Goal: Transaction & Acquisition: Book appointment/travel/reservation

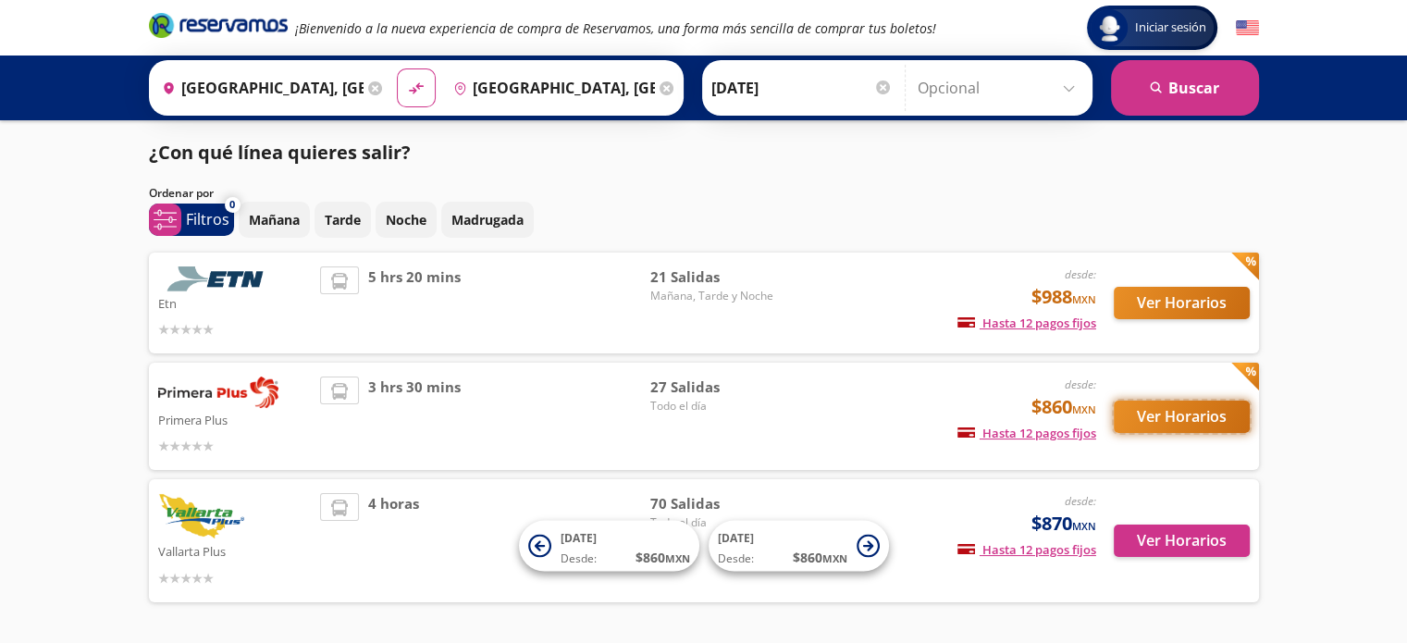
click at [1173, 415] on button "Ver Horarios" at bounding box center [1182, 417] width 136 height 32
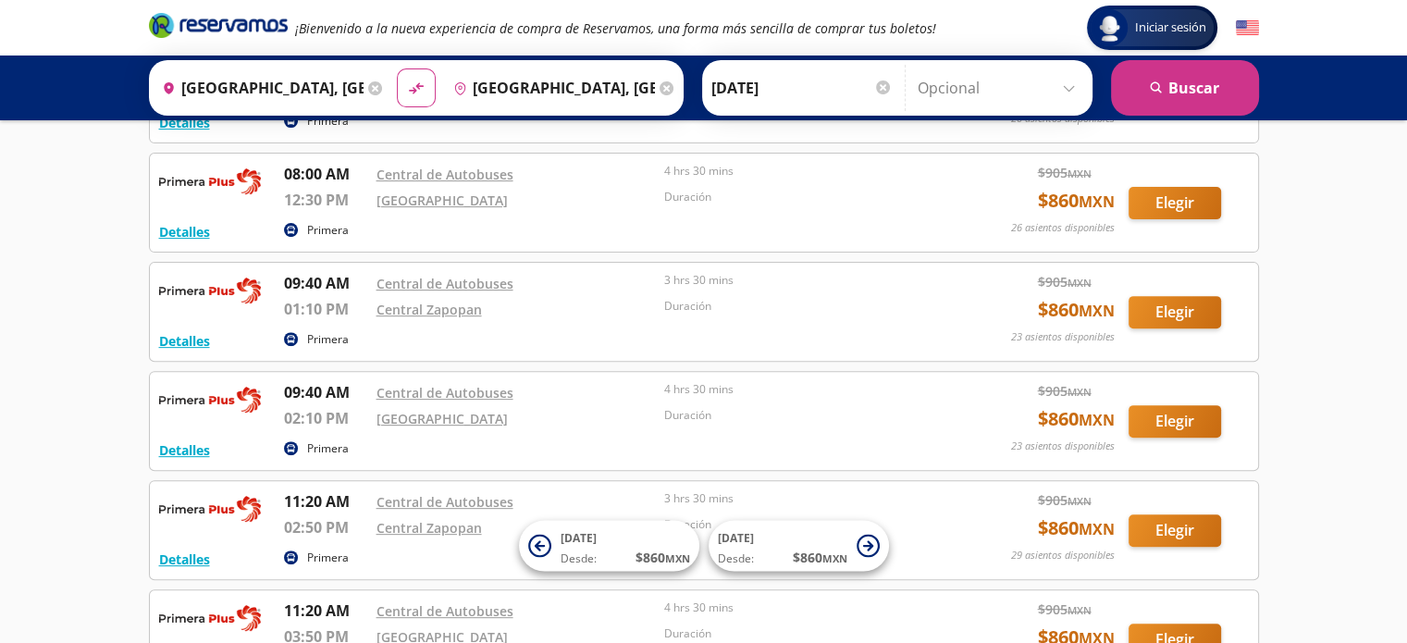
scroll to position [648, 0]
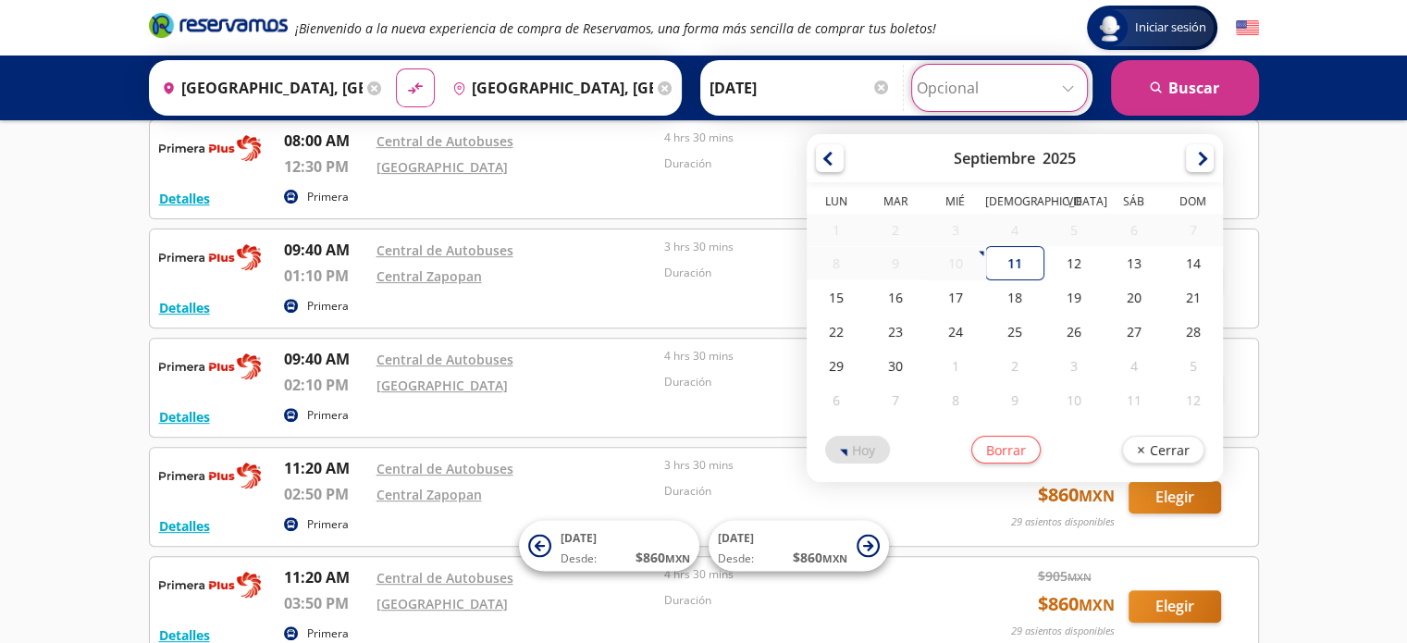
click at [959, 93] on input "Opcional" at bounding box center [1000, 88] width 166 height 46
click at [1118, 266] on div "13" at bounding box center [1134, 263] width 59 height 34
type input "[DATE]"
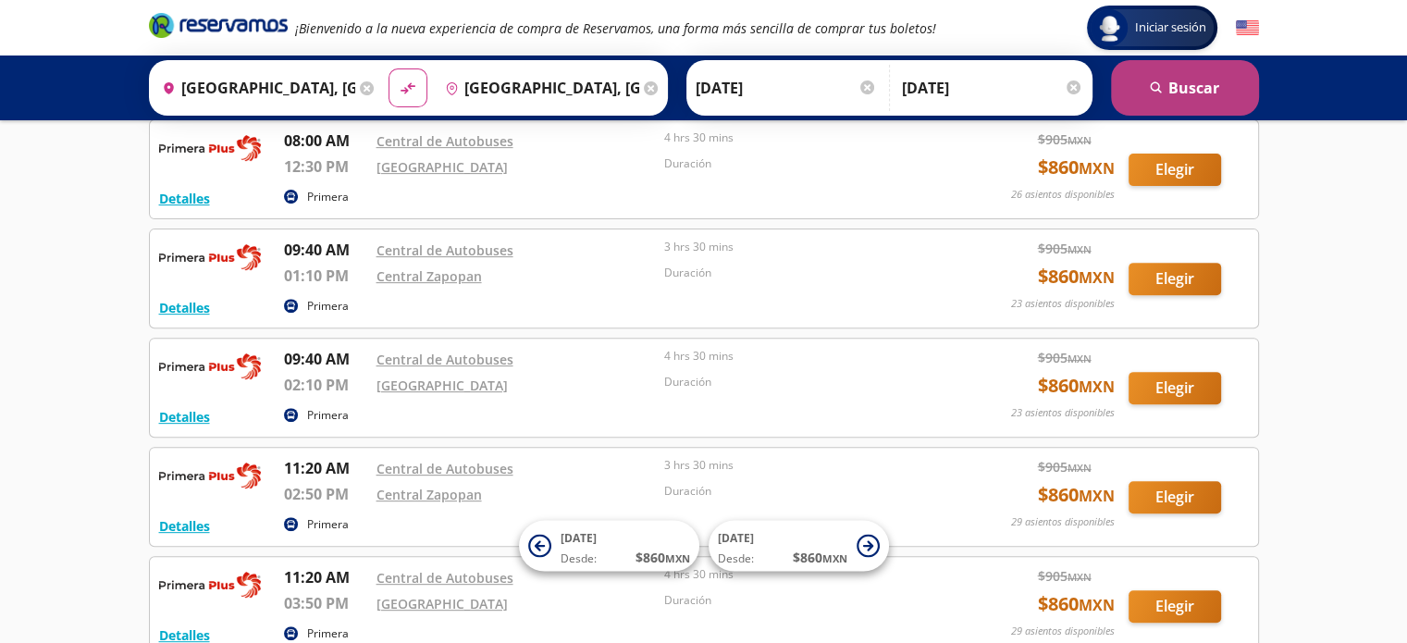
click at [1144, 89] on button "search [GEOGRAPHIC_DATA]" at bounding box center [1185, 88] width 148 height 56
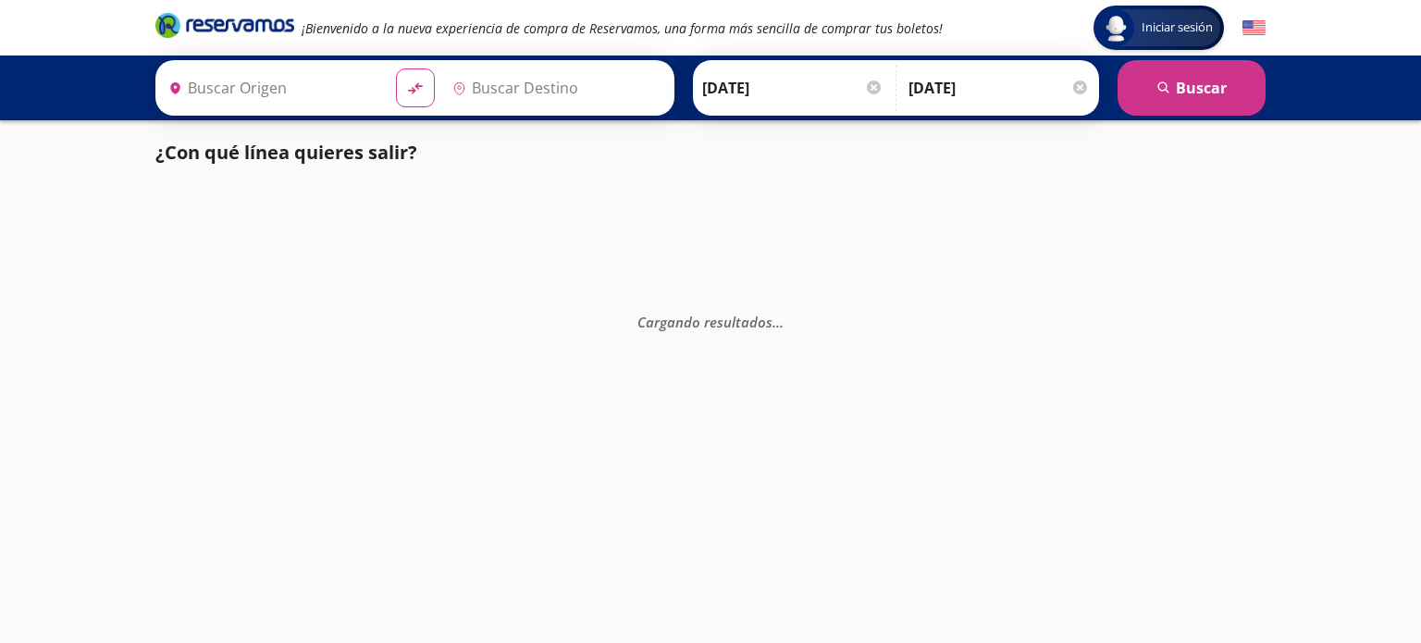
type input "[GEOGRAPHIC_DATA], [GEOGRAPHIC_DATA]"
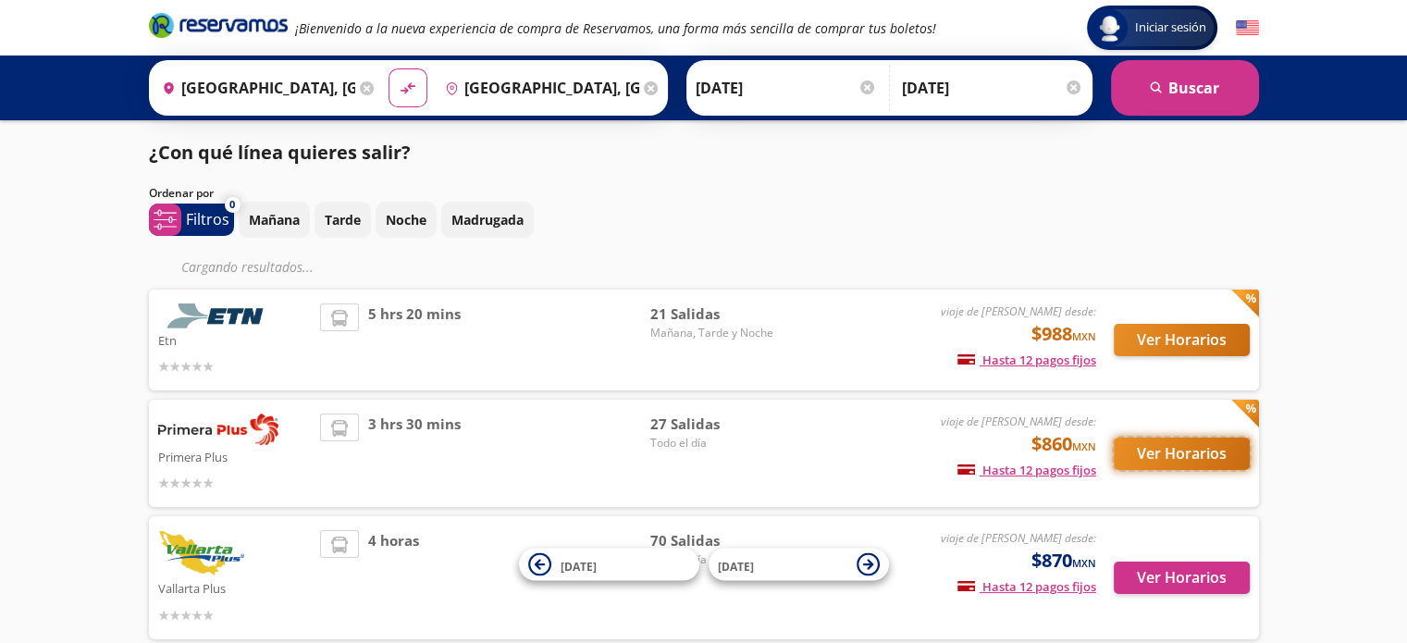
click at [1191, 446] on button "Ver Horarios" at bounding box center [1182, 454] width 136 height 32
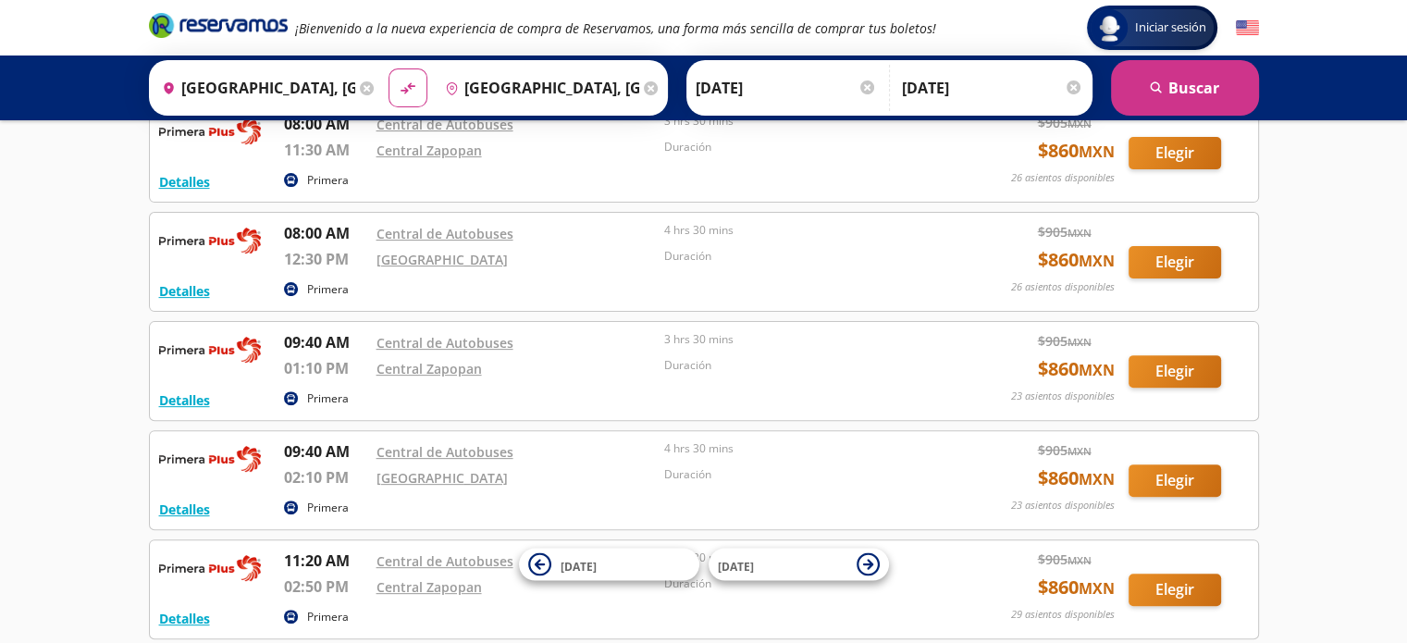
scroll to position [648, 0]
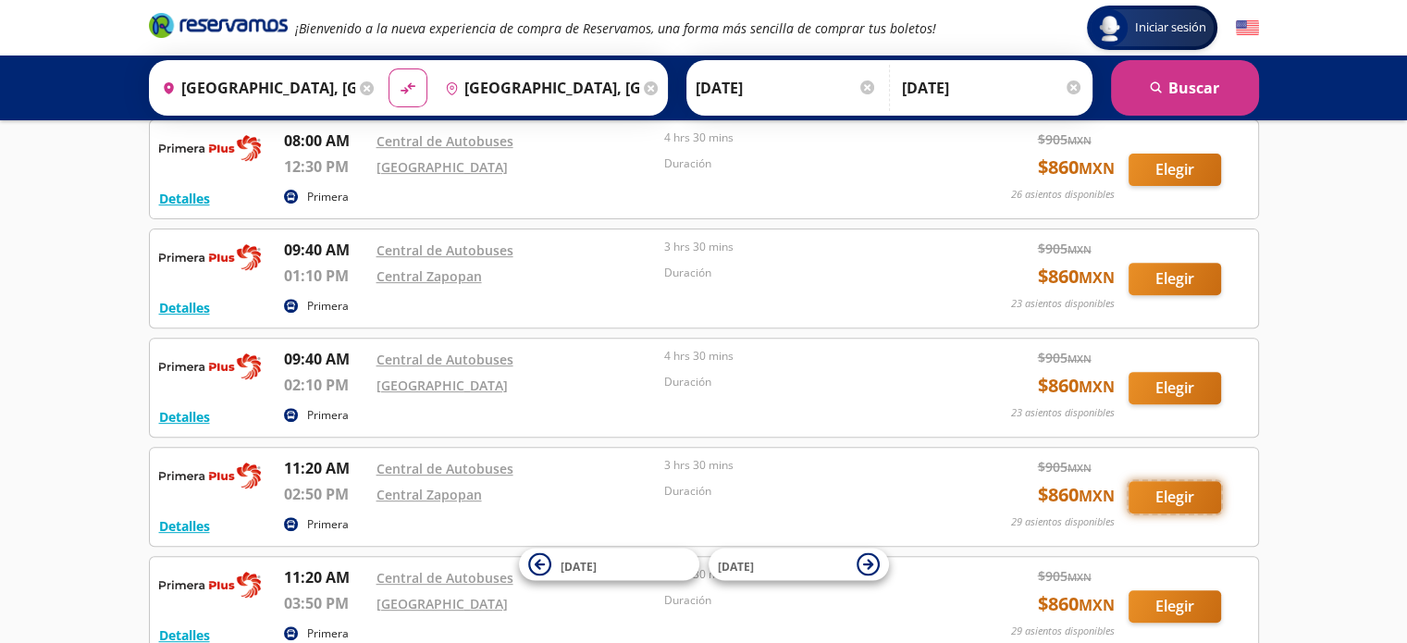
click at [1182, 506] on button "Elegir" at bounding box center [1175, 497] width 93 height 32
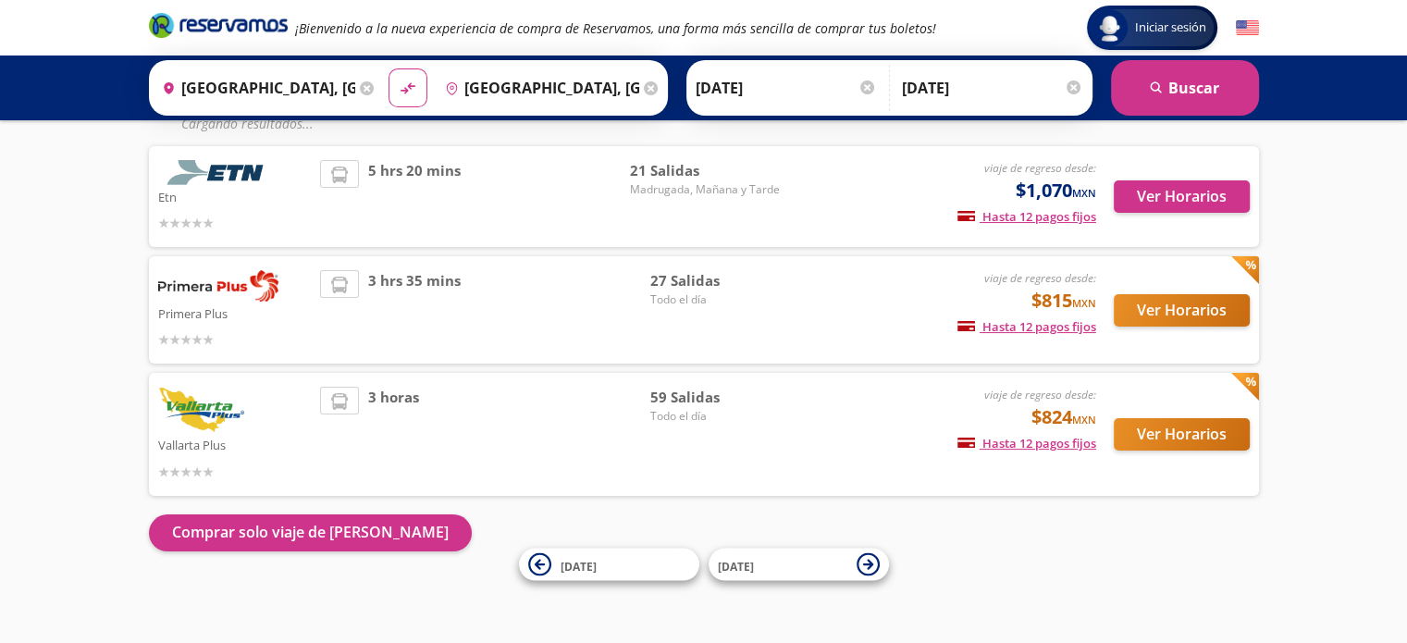
scroll to position [106, 0]
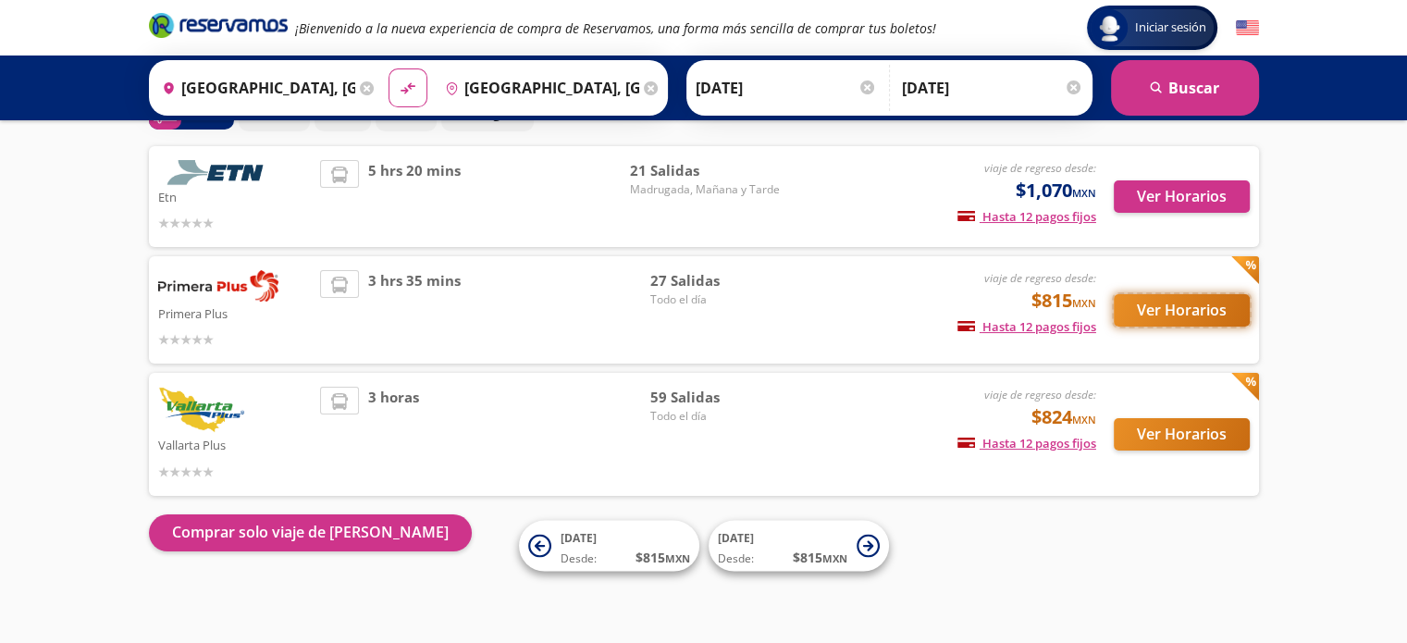
click at [1119, 309] on button "Ver Horarios" at bounding box center [1182, 310] width 136 height 32
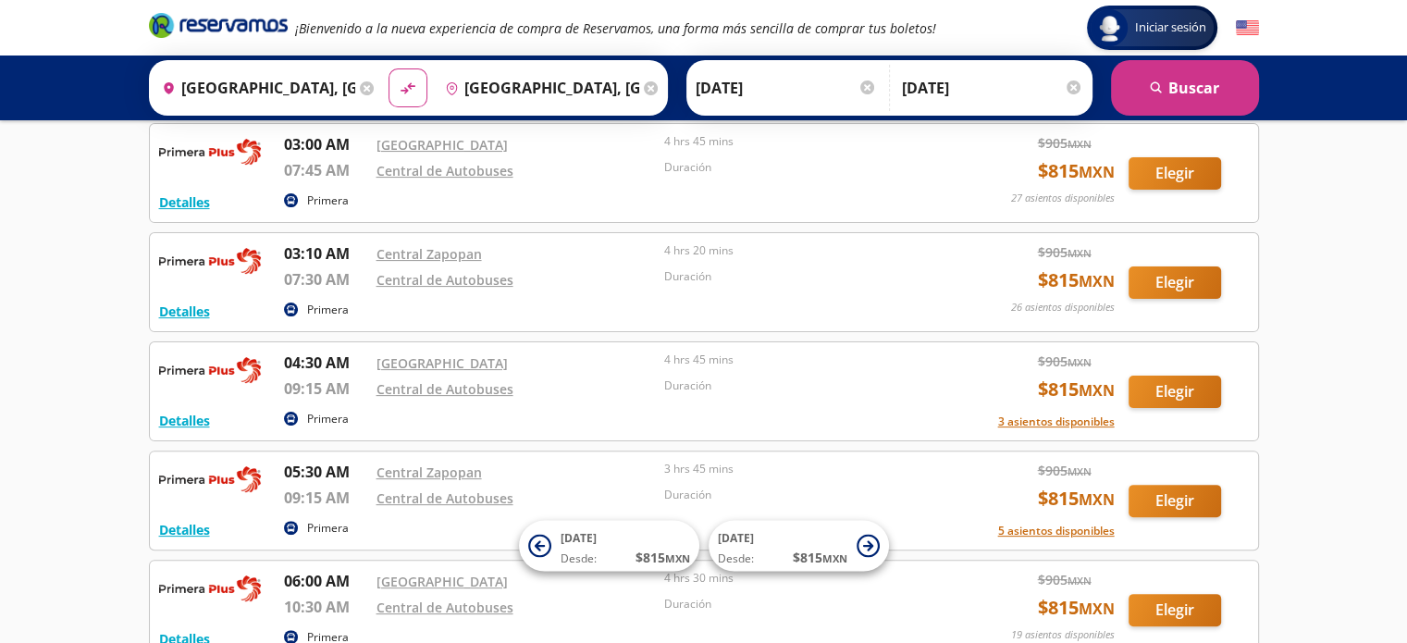
scroll to position [463, 0]
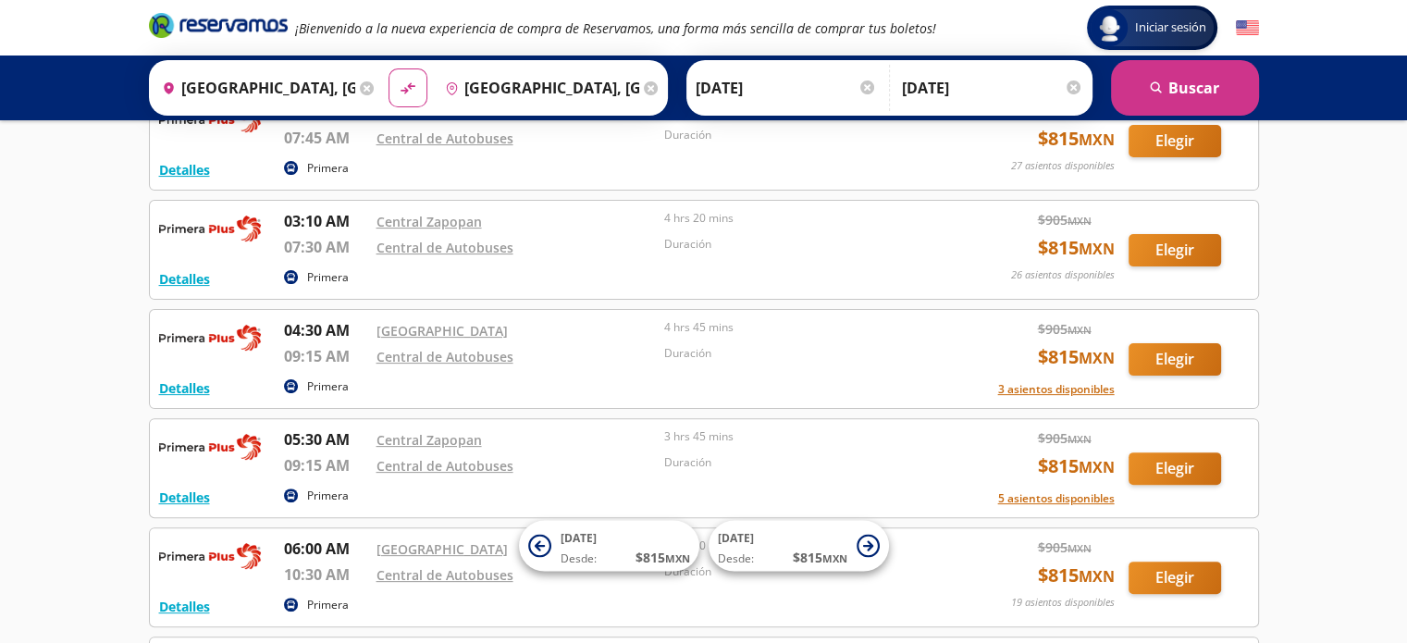
click at [244, 22] on icon "Brand Logo" at bounding box center [218, 25] width 139 height 28
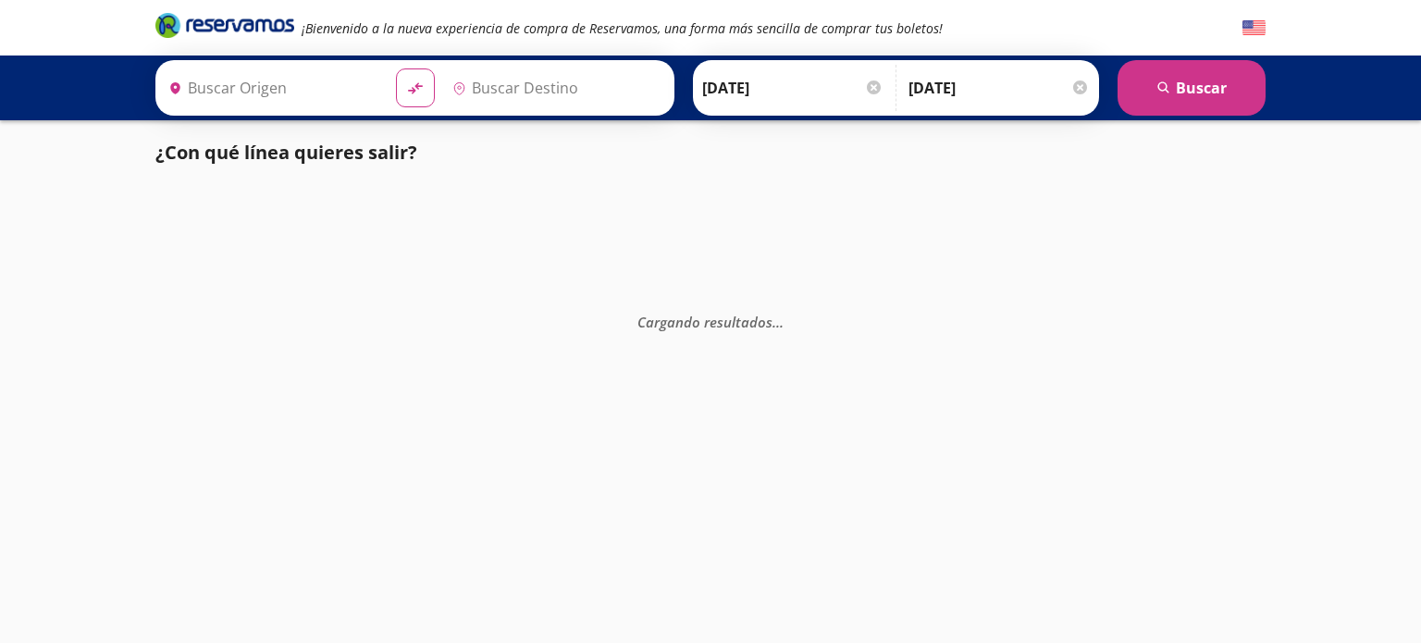
type input "[GEOGRAPHIC_DATA], [GEOGRAPHIC_DATA]"
type input "San Miguel de Allende, Guanajuato"
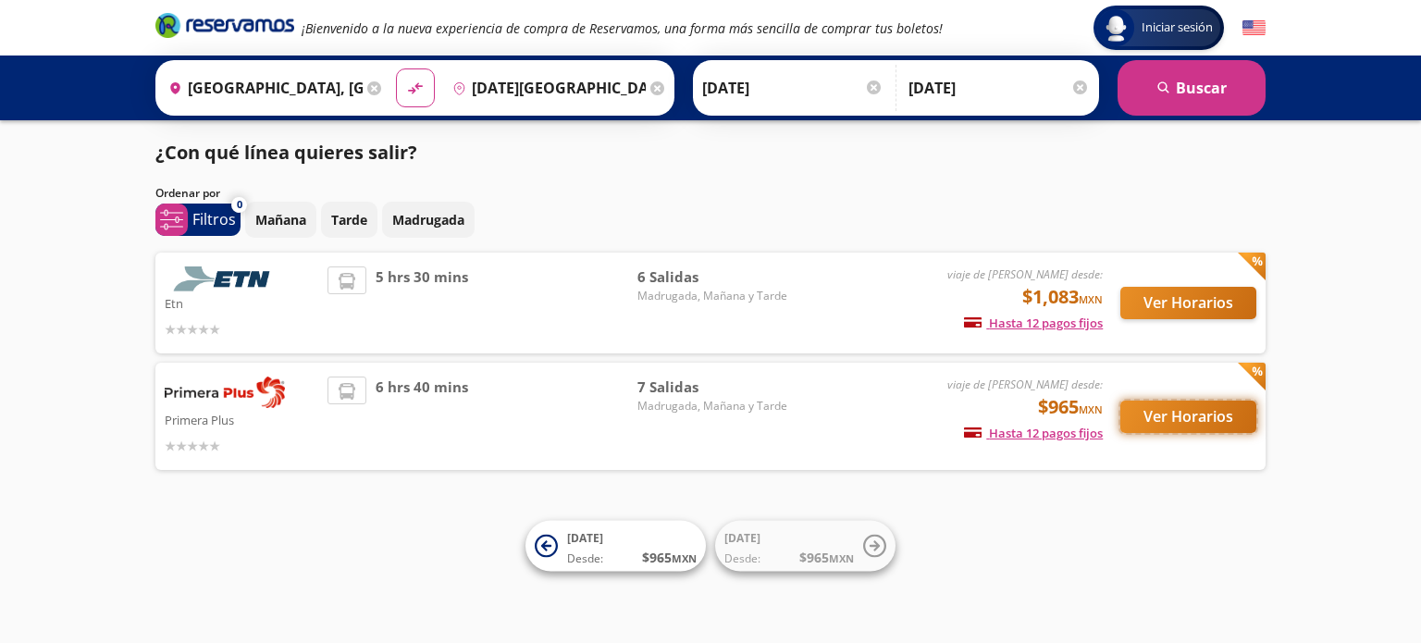
click at [1161, 420] on button "Ver Horarios" at bounding box center [1188, 417] width 136 height 32
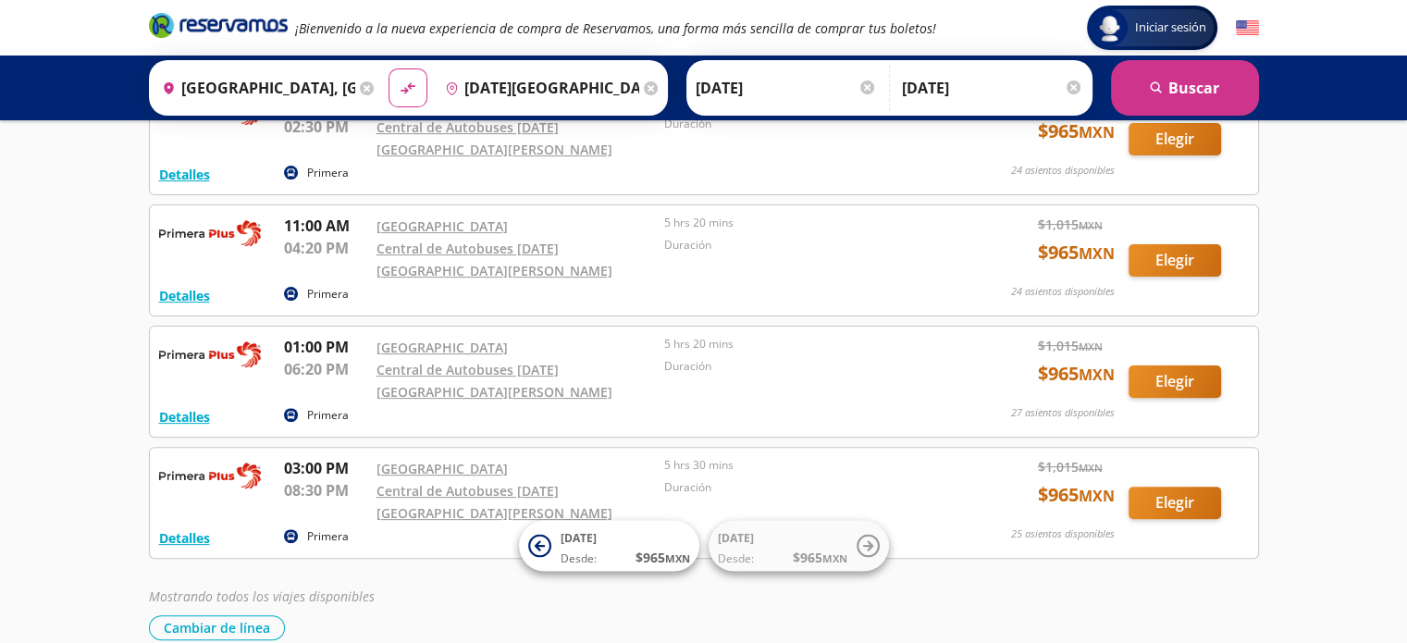
scroll to position [503, 0]
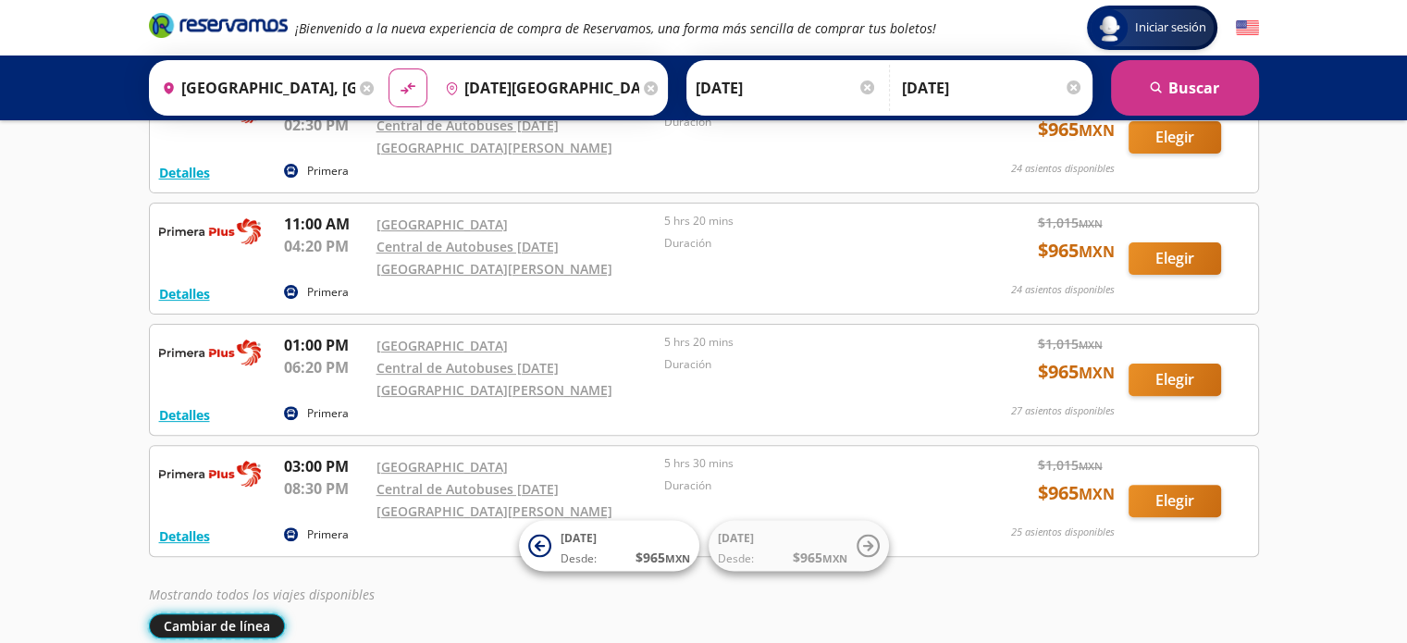
click at [210, 613] on button "Cambiar de línea" at bounding box center [217, 625] width 136 height 25
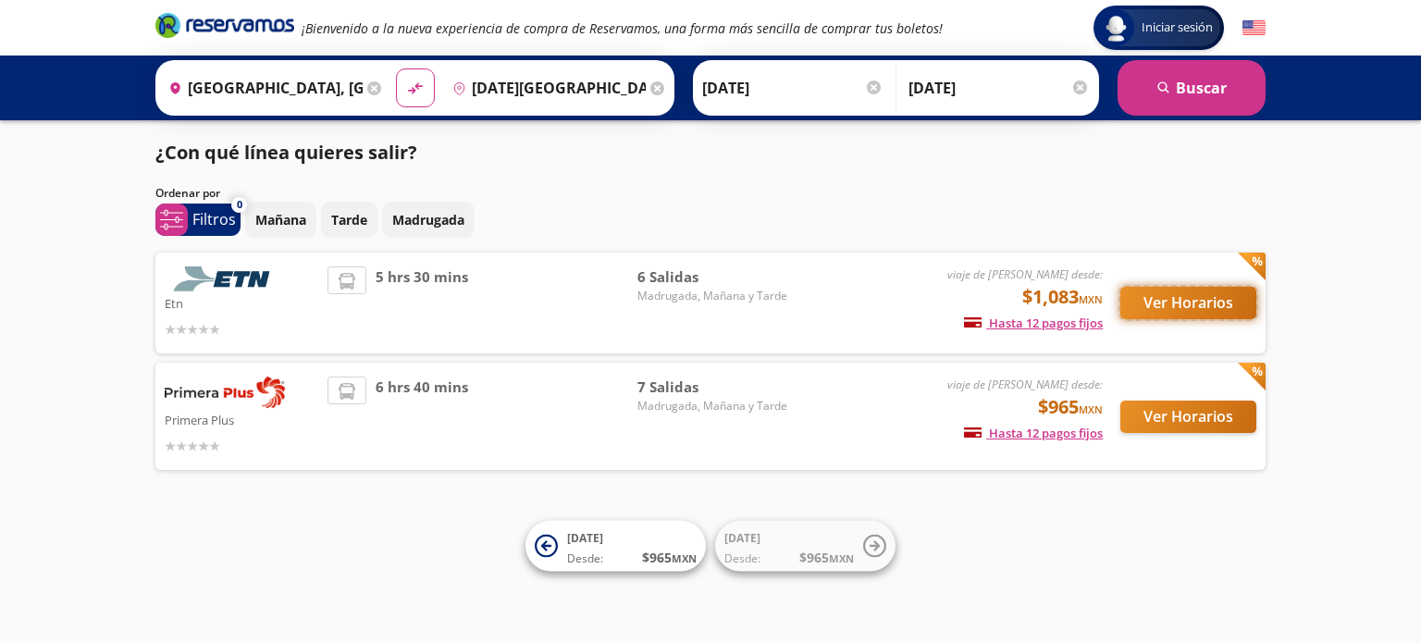
click at [1167, 294] on button "Ver Horarios" at bounding box center [1188, 303] width 136 height 32
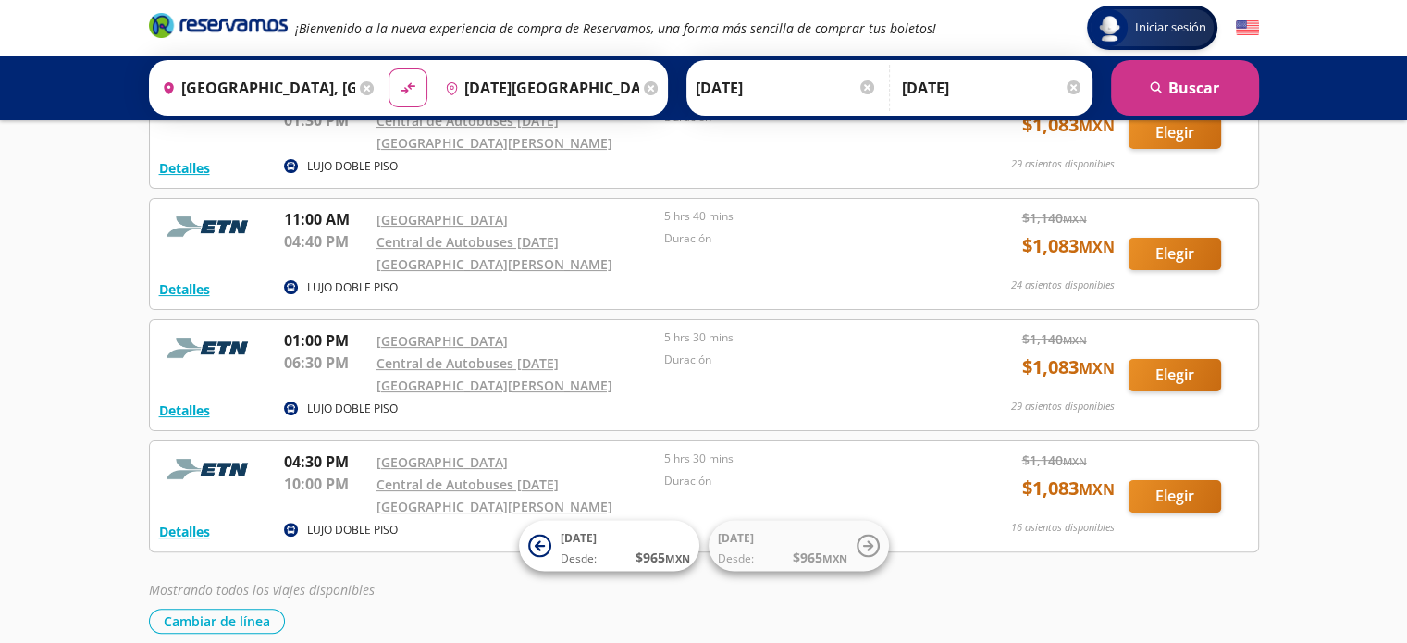
scroll to position [394, 0]
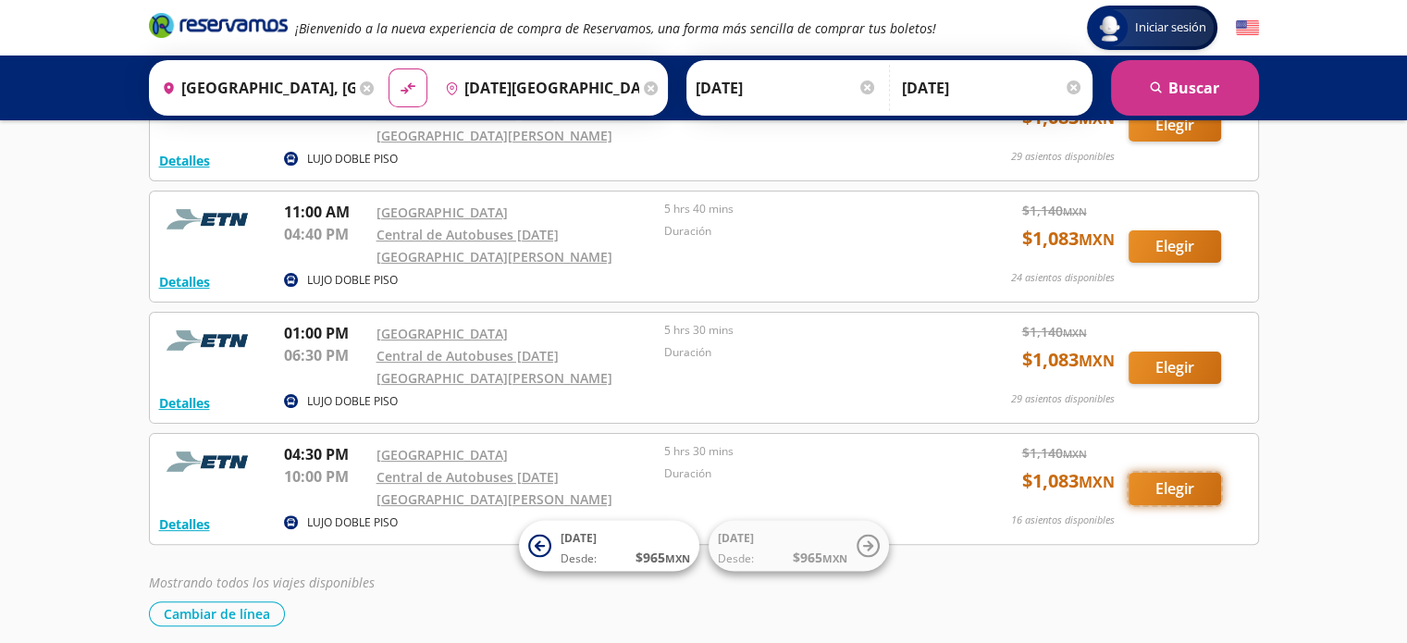
click at [1168, 473] on button "Elegir" at bounding box center [1175, 489] width 93 height 32
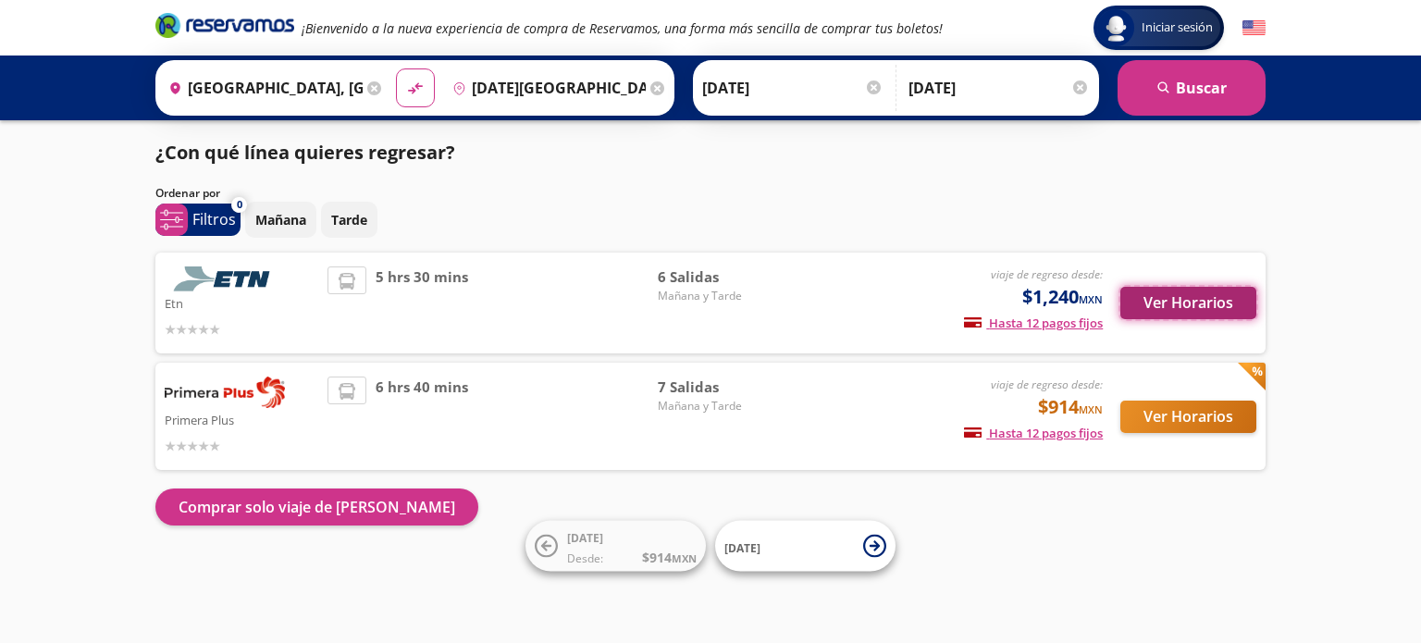
click at [1167, 299] on button "Ver Horarios" at bounding box center [1188, 303] width 136 height 32
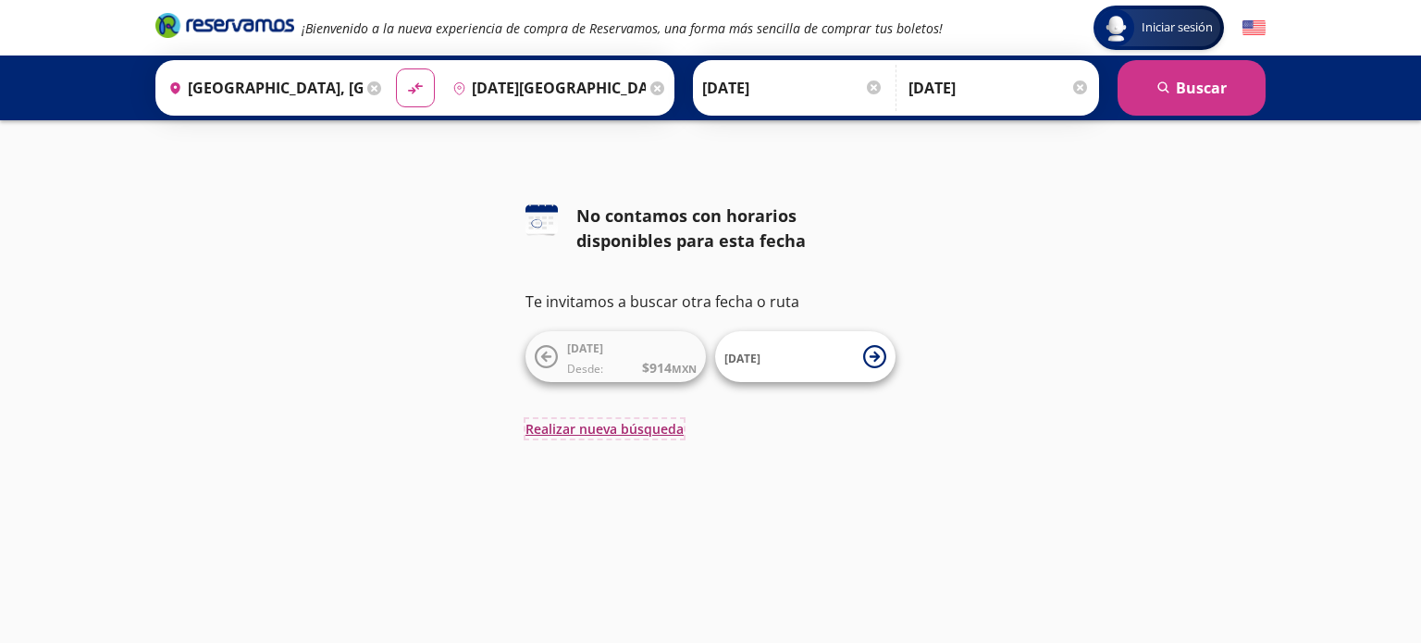
click at [600, 435] on button "Realizar nueva búsqueda" at bounding box center [605, 428] width 158 height 19
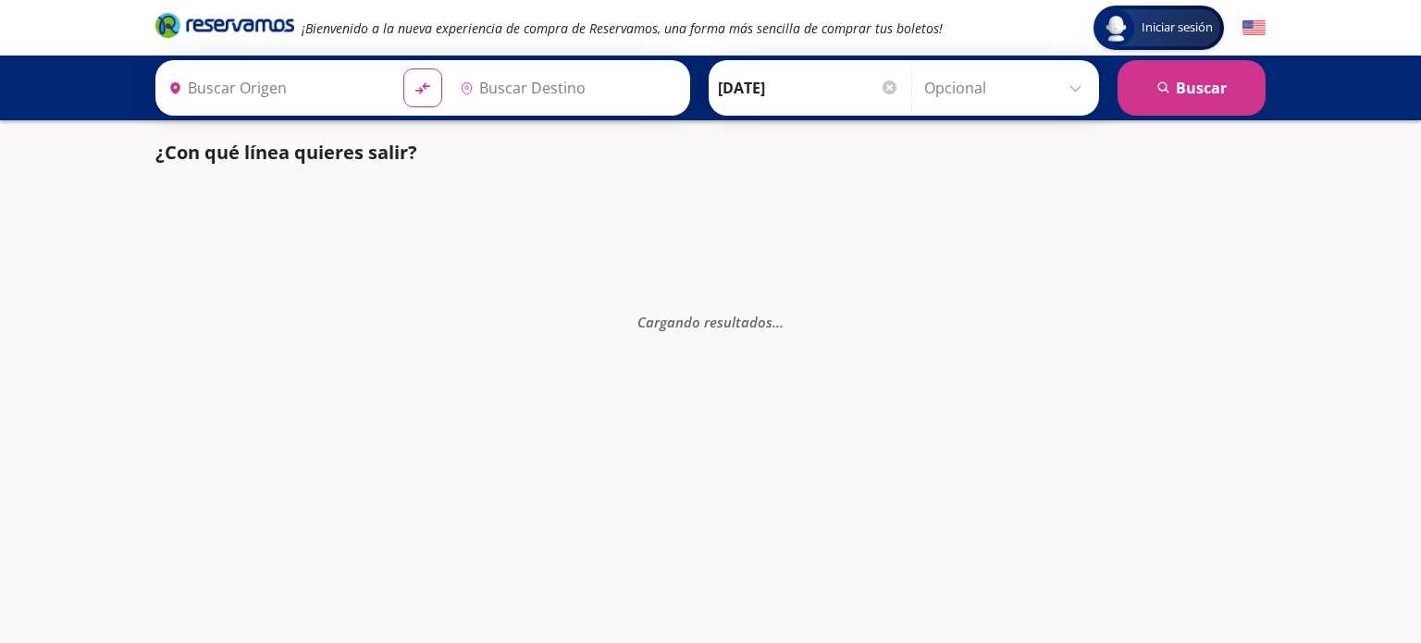
type input "[DATE][GEOGRAPHIC_DATA][PERSON_NAME], [GEOGRAPHIC_DATA]"
type input "[GEOGRAPHIC_DATA], [GEOGRAPHIC_DATA]"
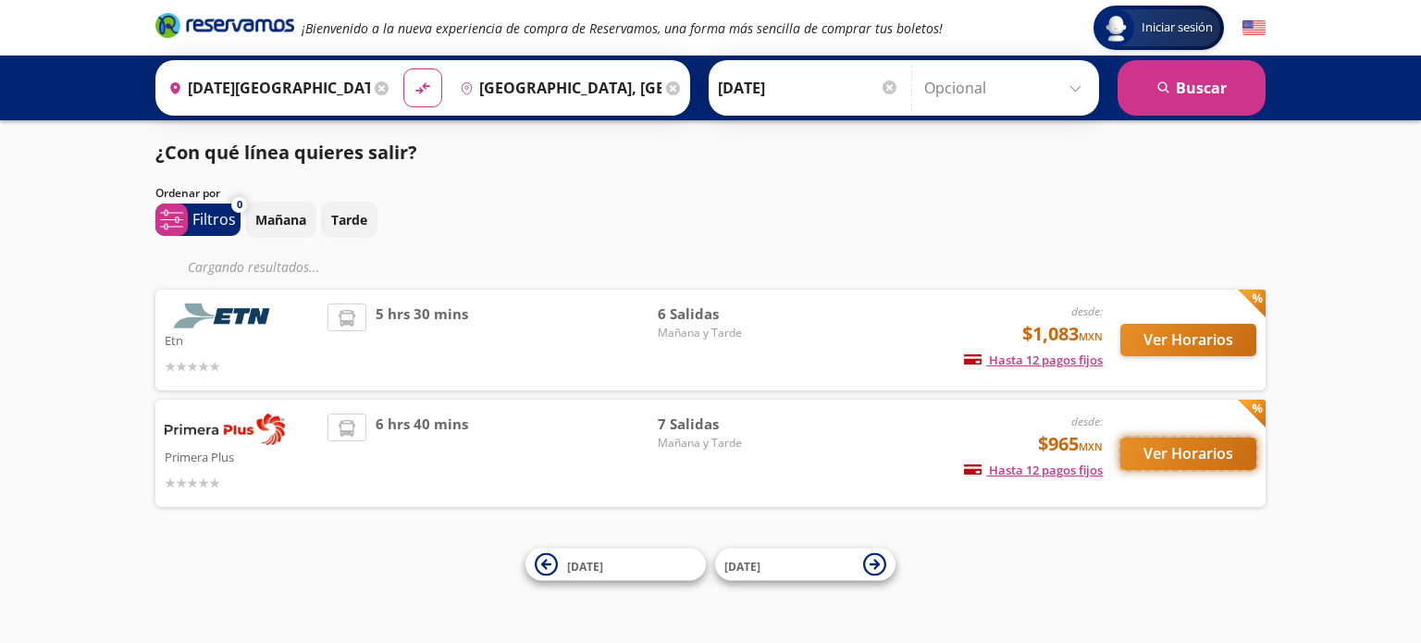
click at [1157, 439] on button "Ver Horarios" at bounding box center [1188, 454] width 136 height 32
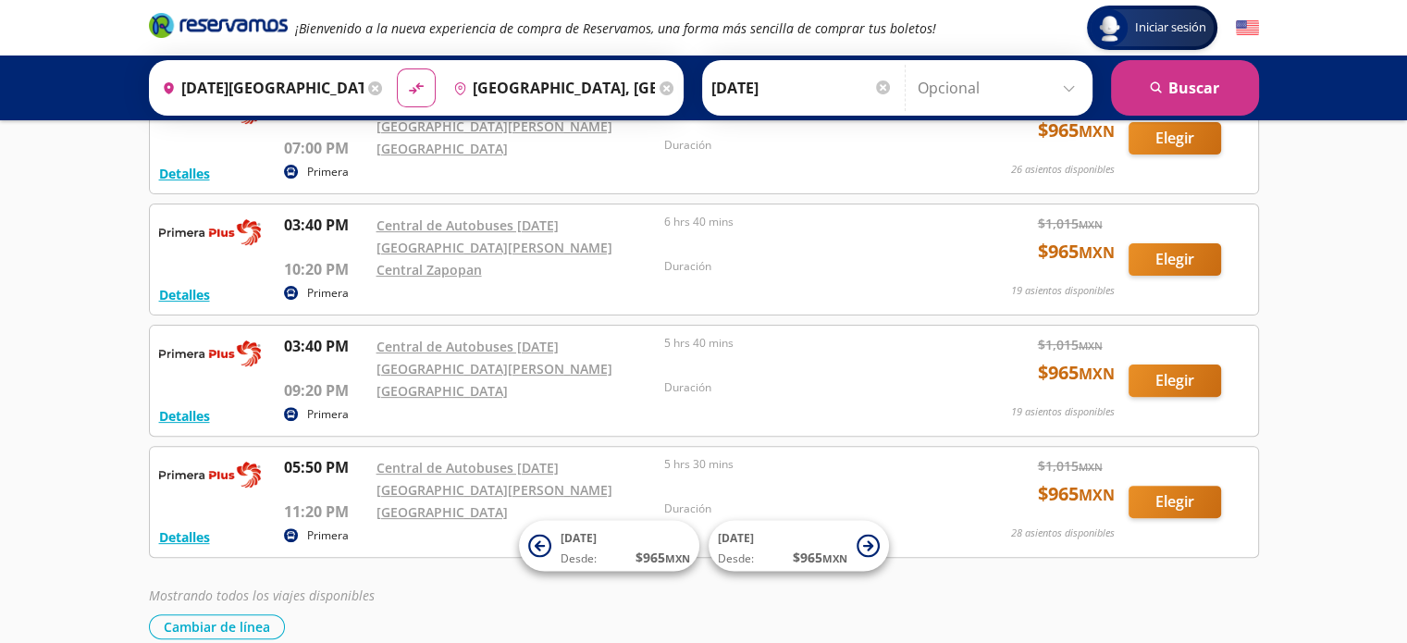
scroll to position [503, 0]
click at [200, 31] on icon "Brand Logo" at bounding box center [218, 25] width 139 height 28
